Goal: Use online tool/utility: Utilize a website feature to perform a specific function

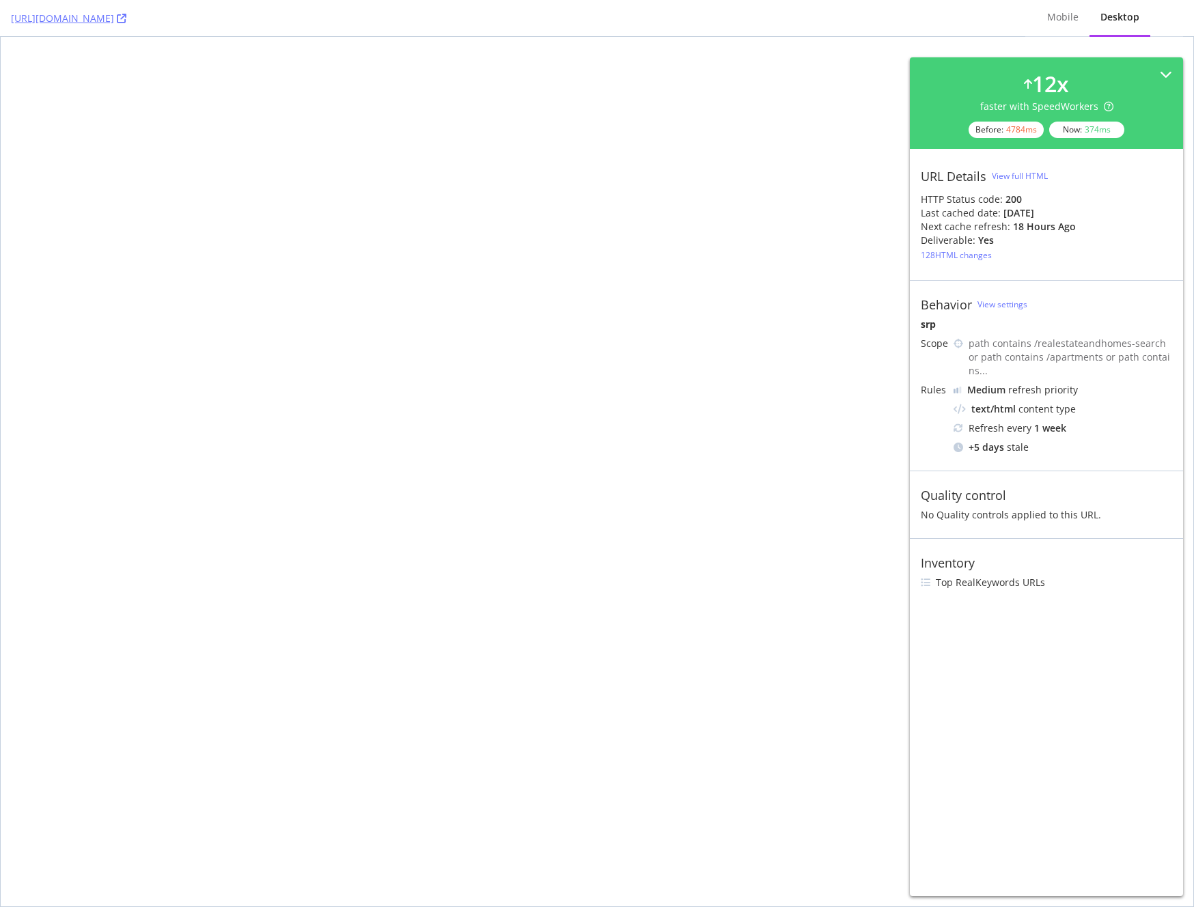
select select "studio"
select select "none"
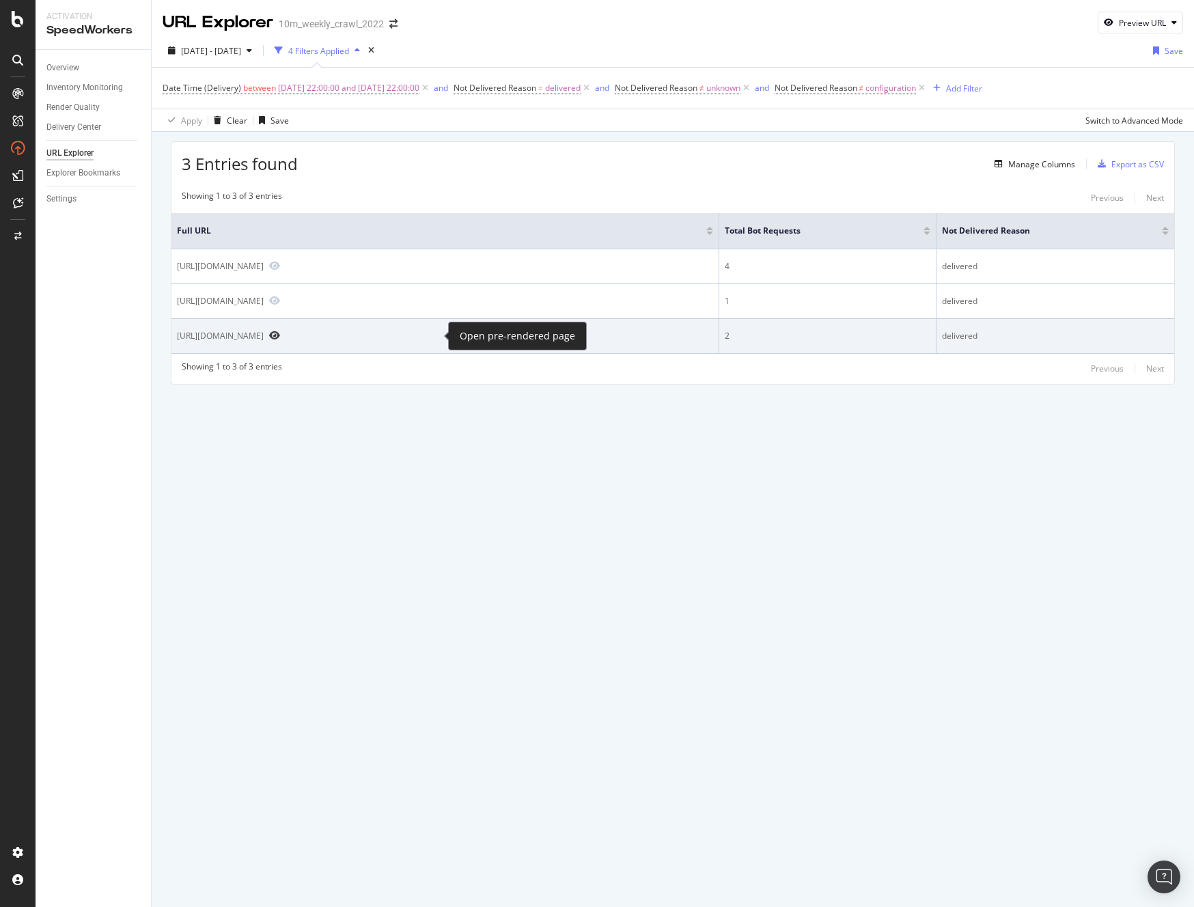
click at [280, 335] on icon "Preview https://www.realtor.com/realestateandhomes-search/Boston_MA" at bounding box center [274, 336] width 11 height 10
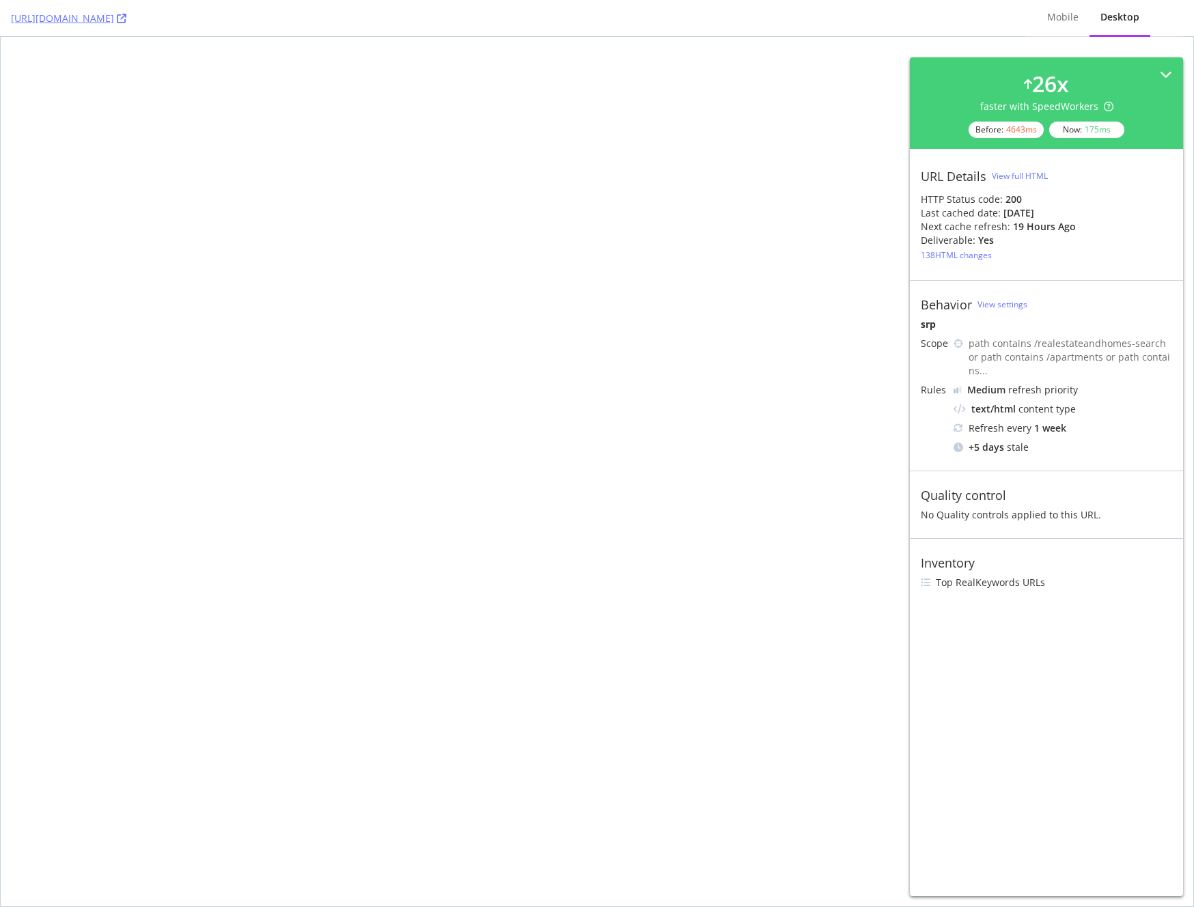
select select "studio"
select select "none"
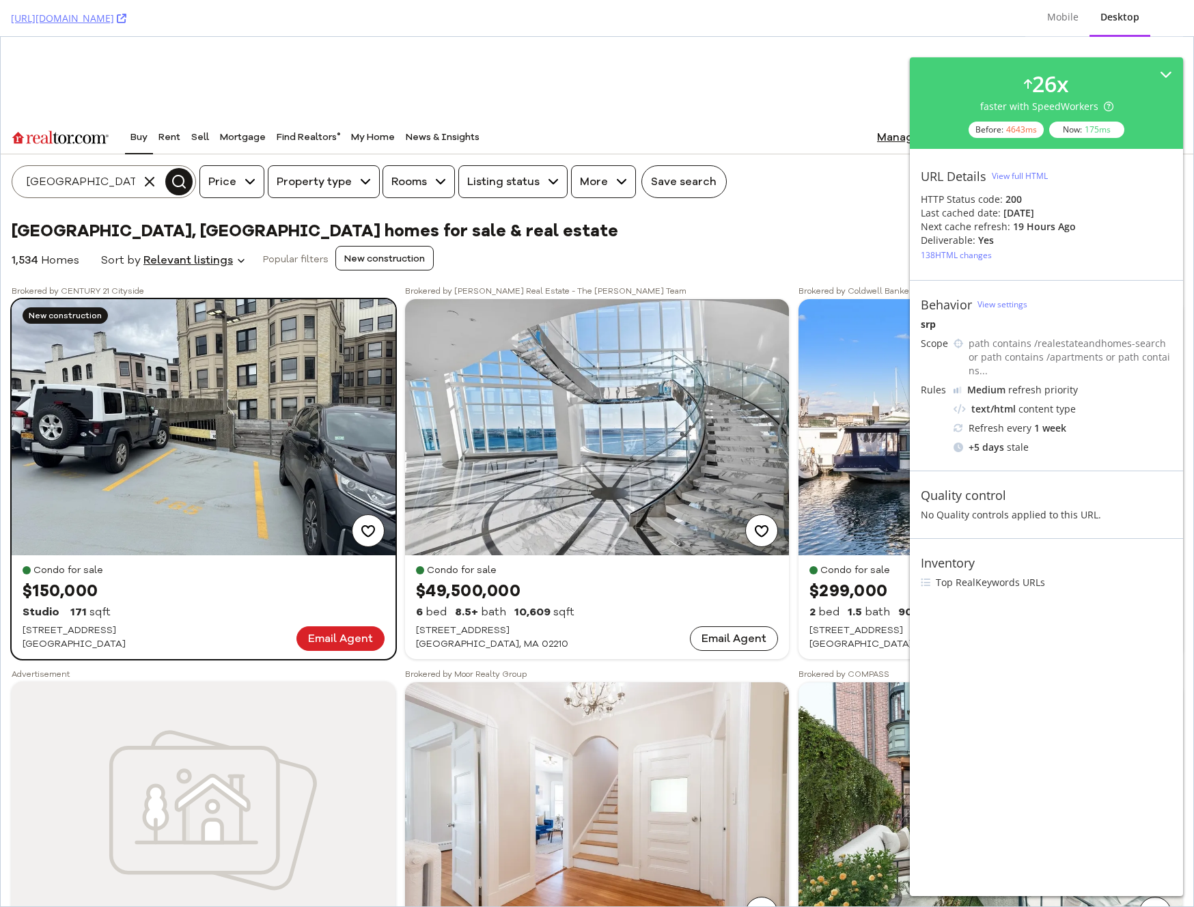
click at [230, 417] on img "Details for 425 Newbury St Unit 165" at bounding box center [204, 427] width 384 height 256
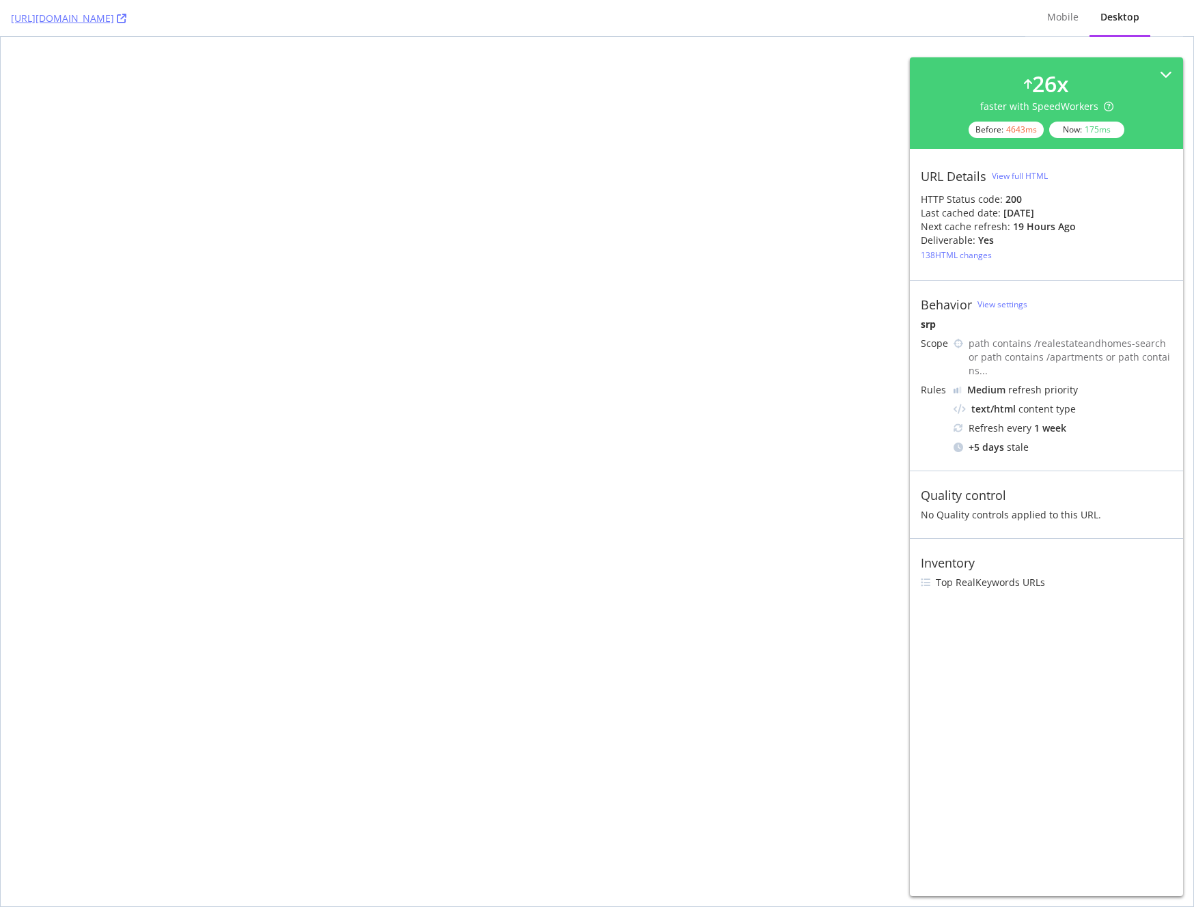
select select "studio"
select select "none"
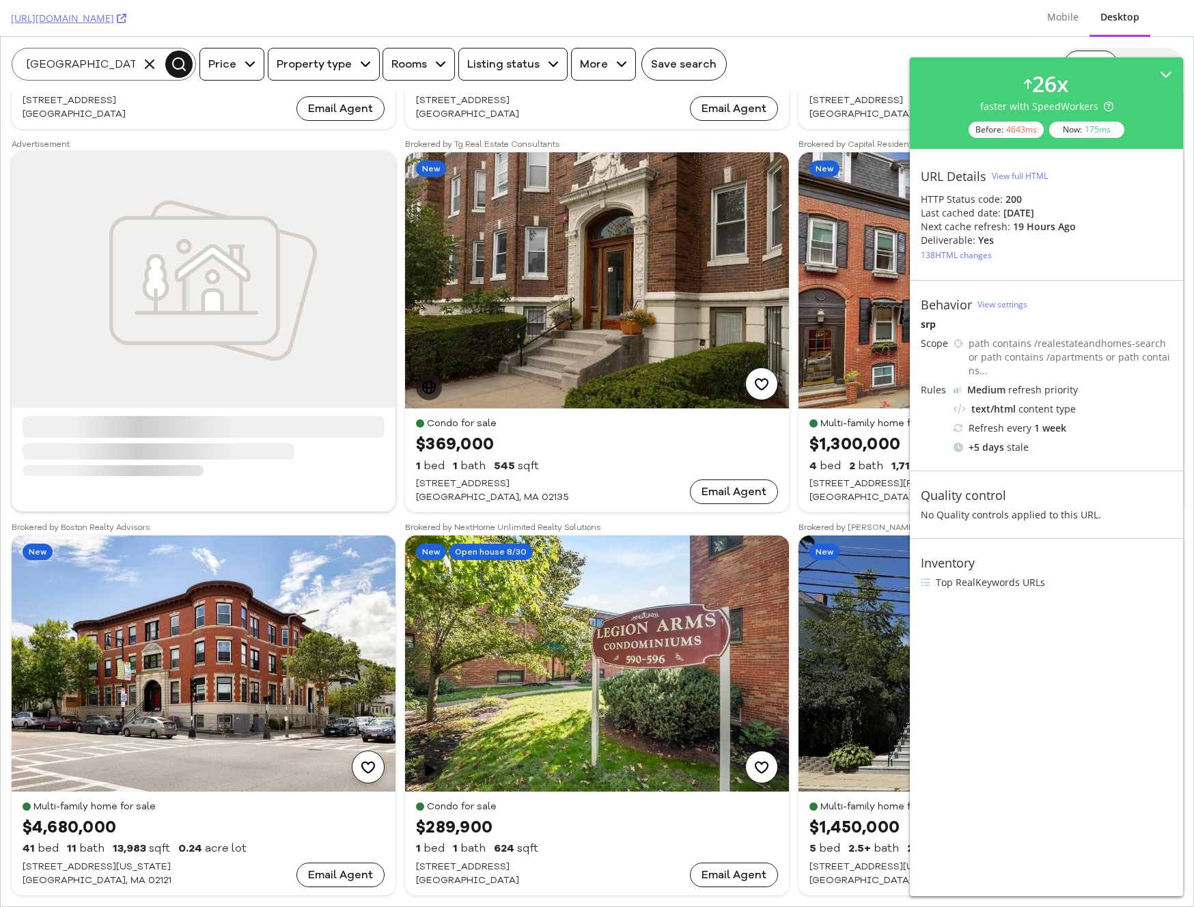
scroll to position [2137, 0]
